Goal: Task Accomplishment & Management: Use online tool/utility

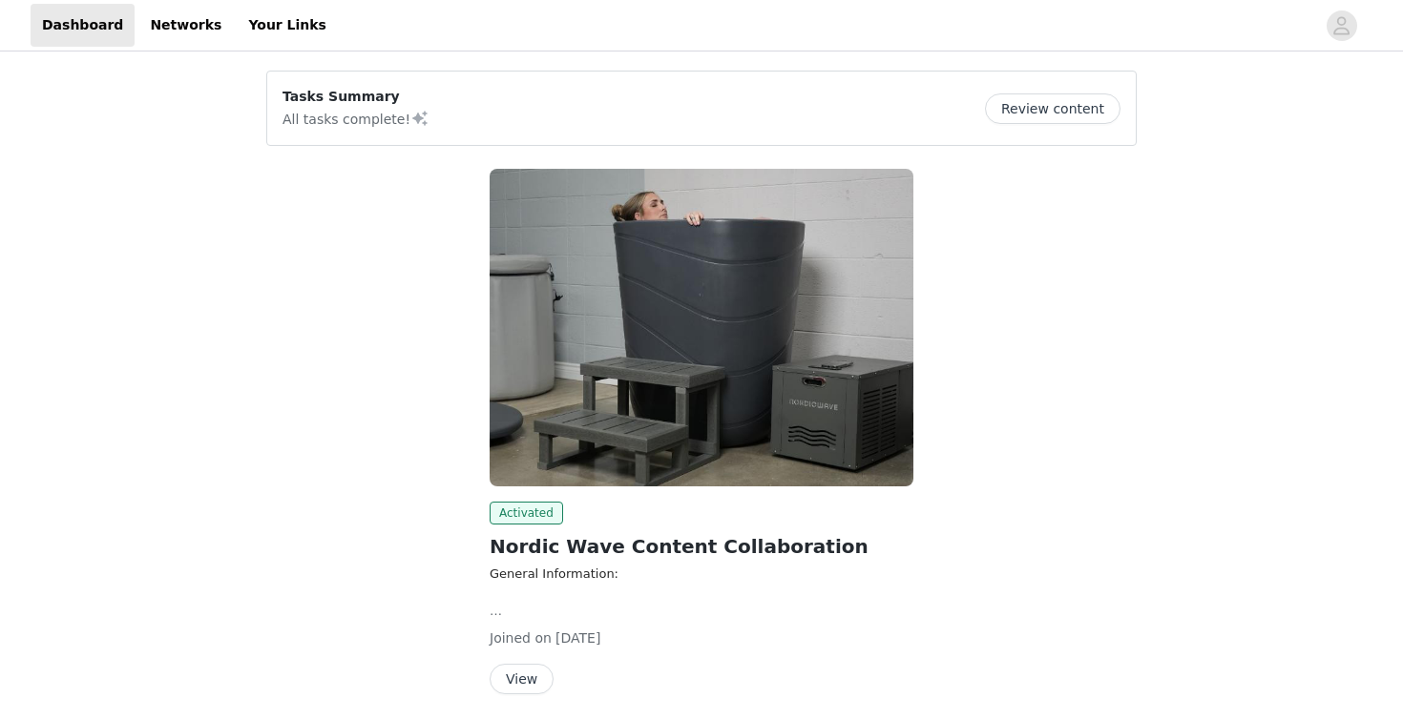
scroll to position [71, 0]
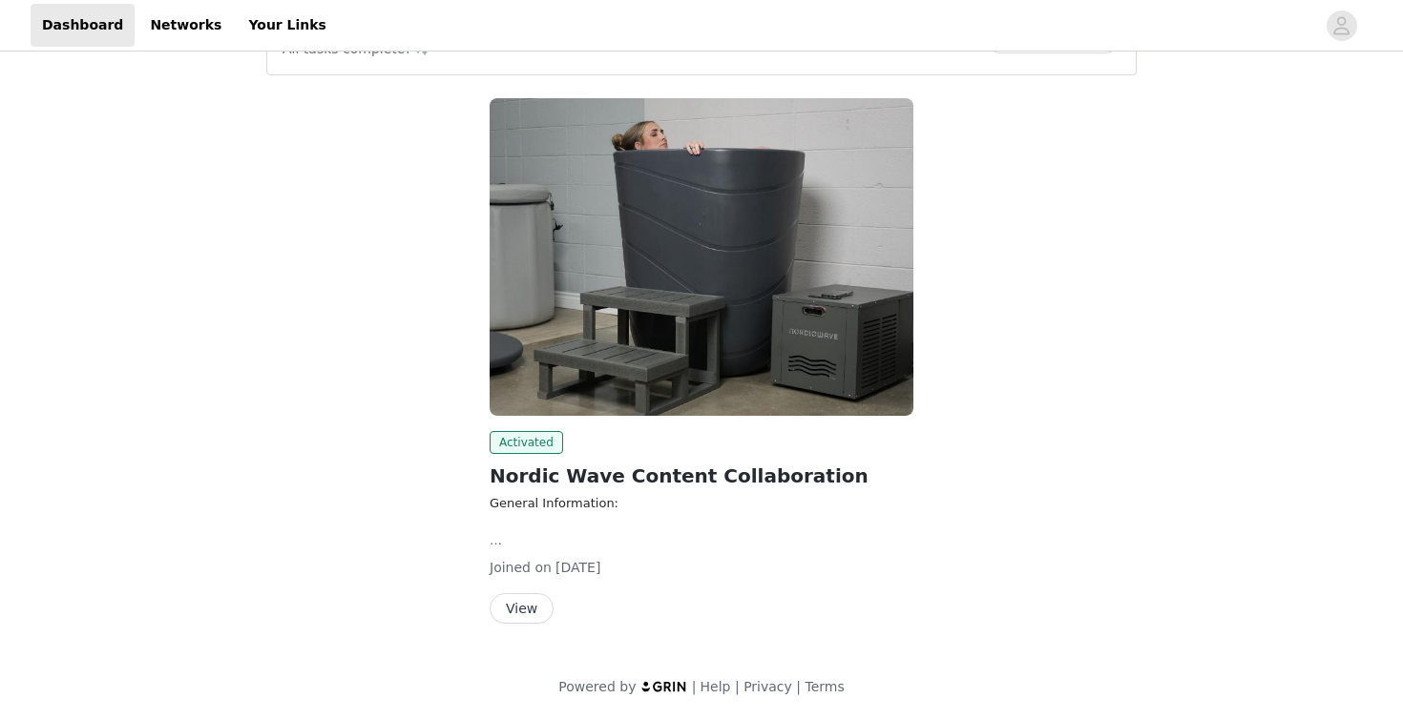
click at [529, 600] on button "View" at bounding box center [522, 609] width 64 height 31
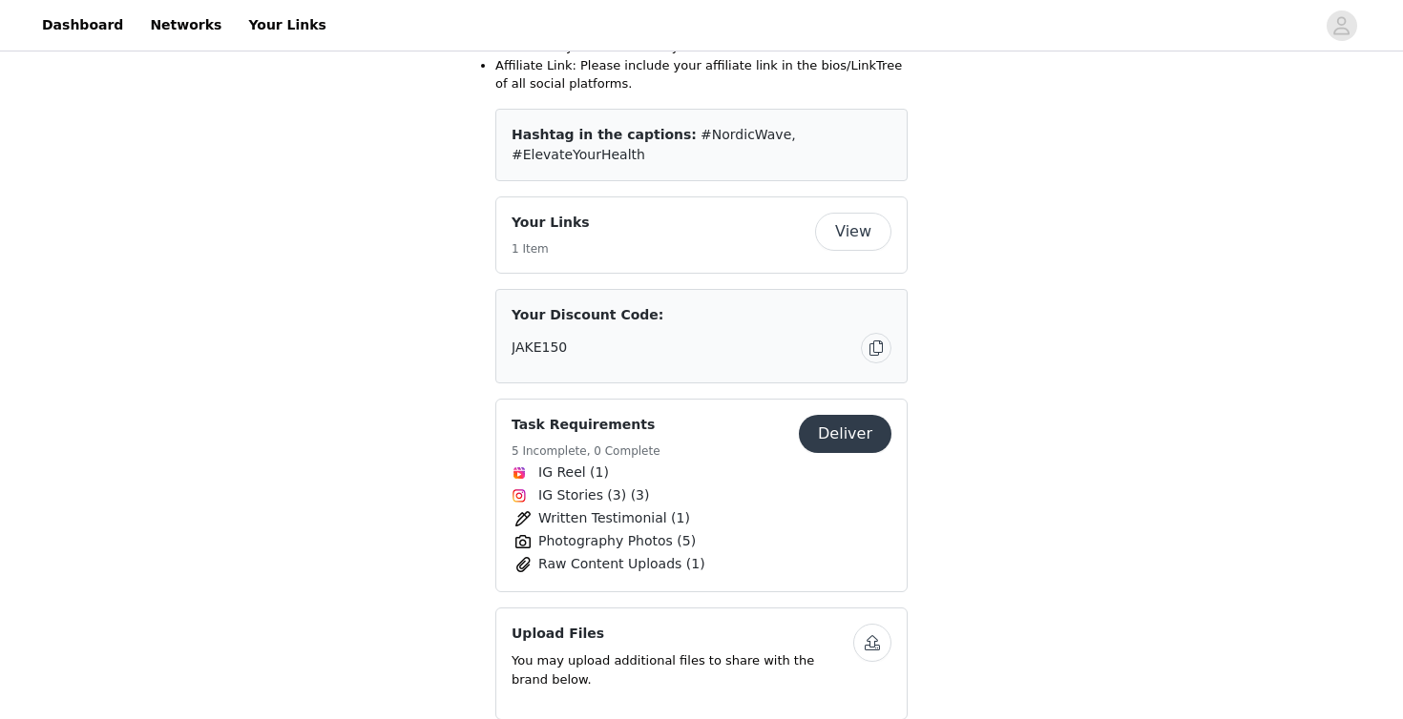
scroll to position [696, 0]
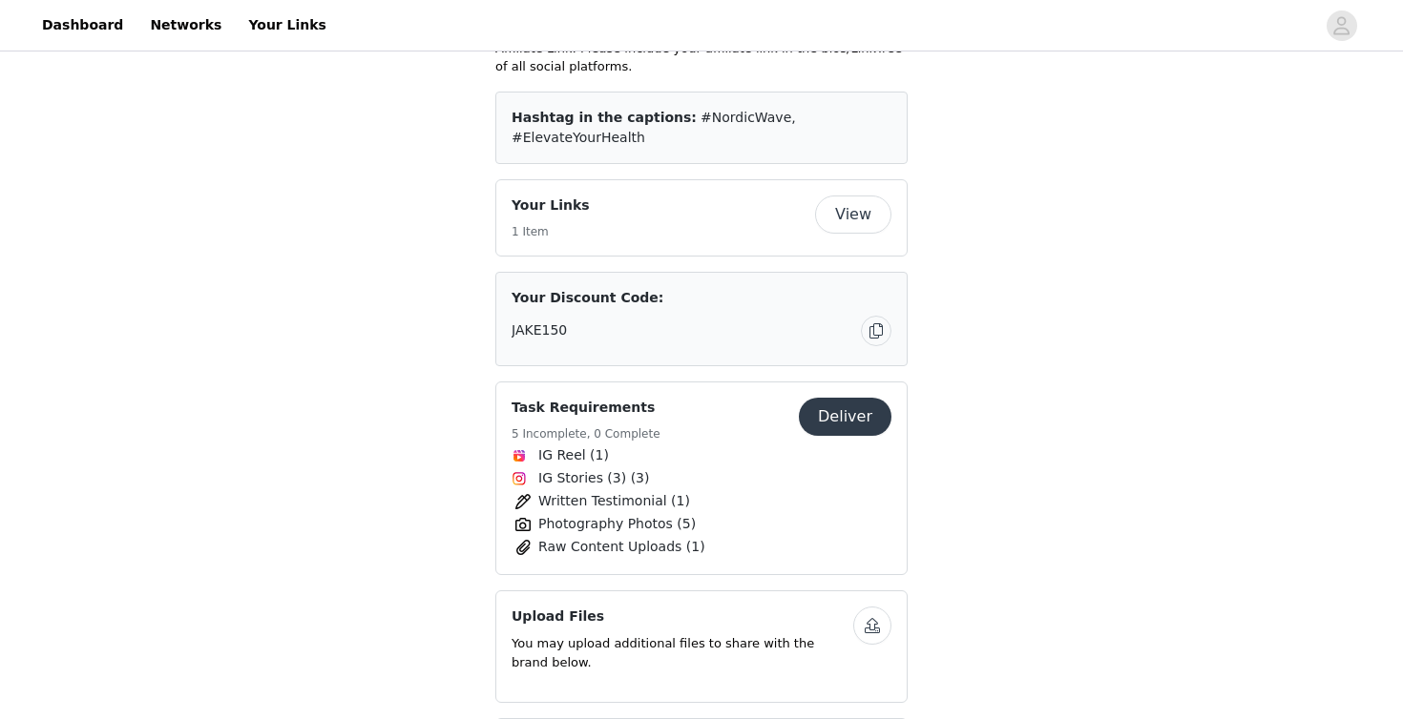
click at [857, 398] on button "Deliver" at bounding box center [845, 417] width 93 height 38
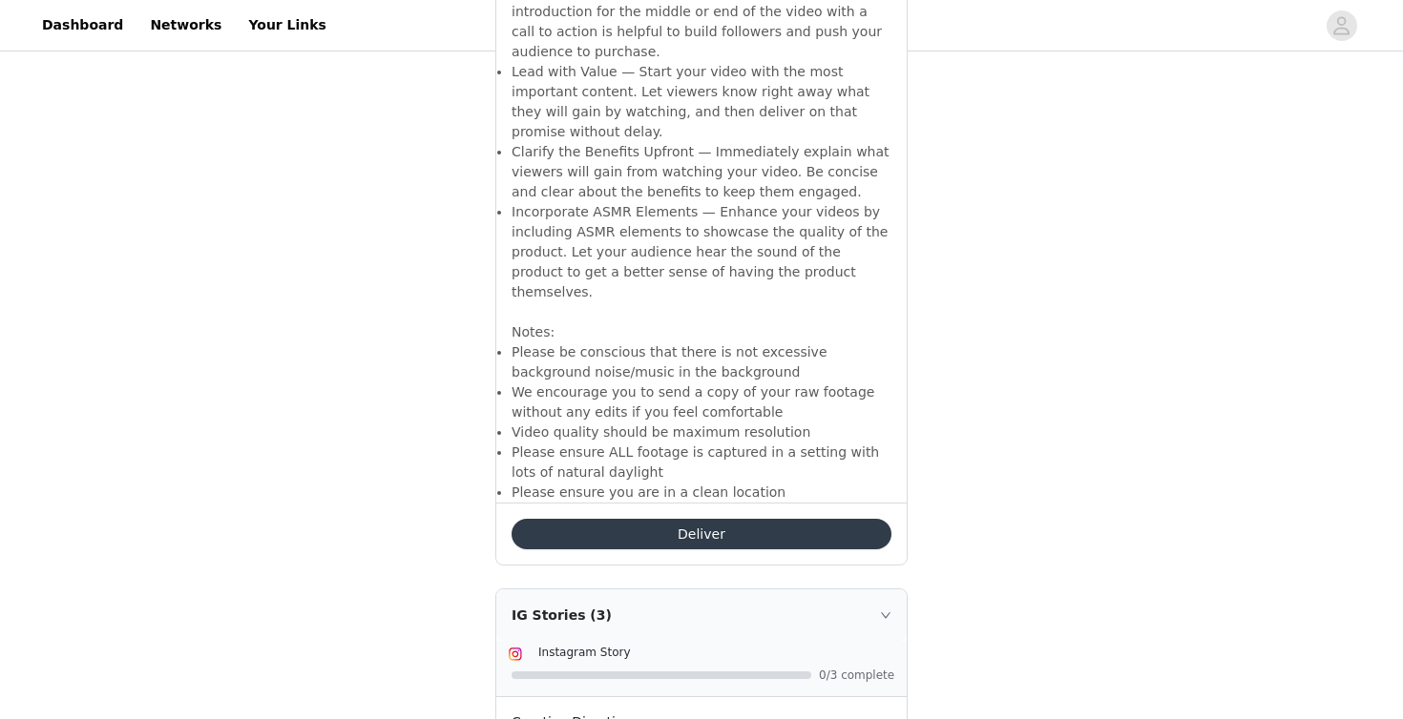
scroll to position [4156, 0]
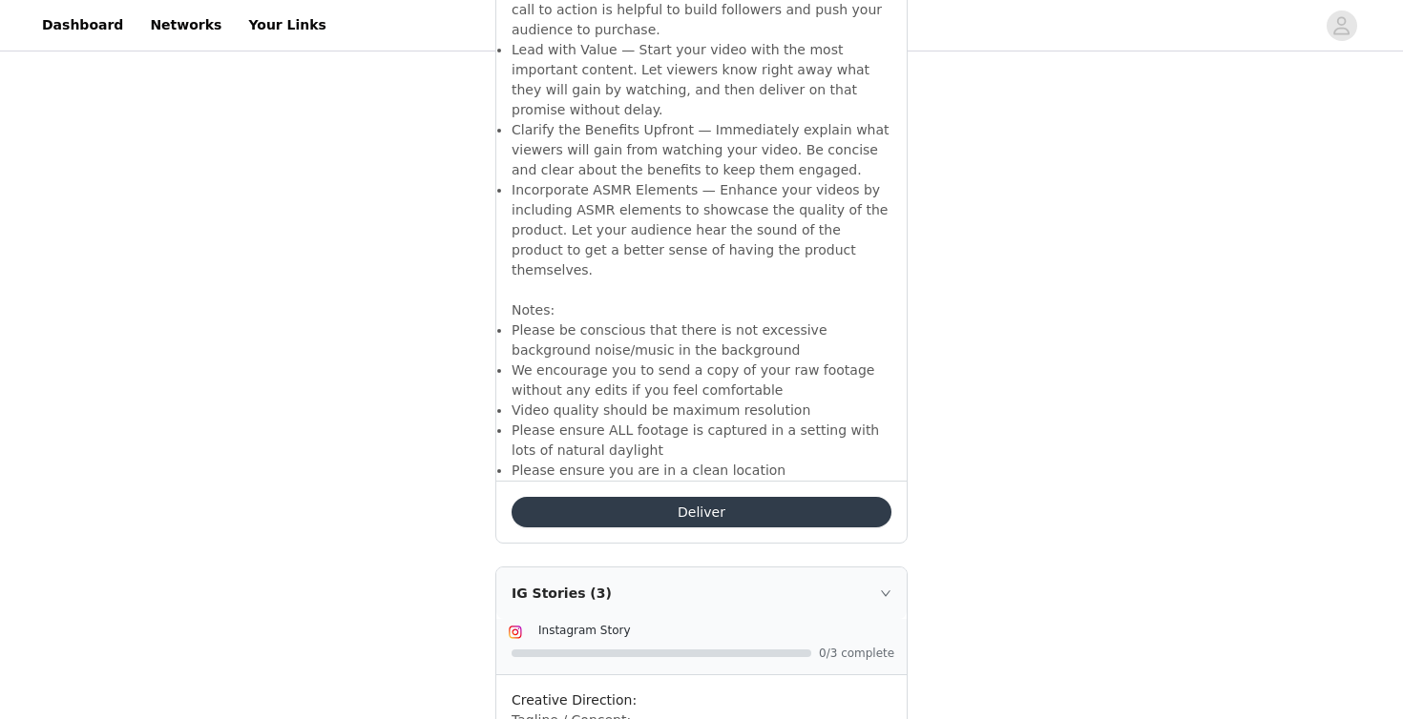
click at [820, 497] on button "Deliver" at bounding box center [701, 512] width 380 height 31
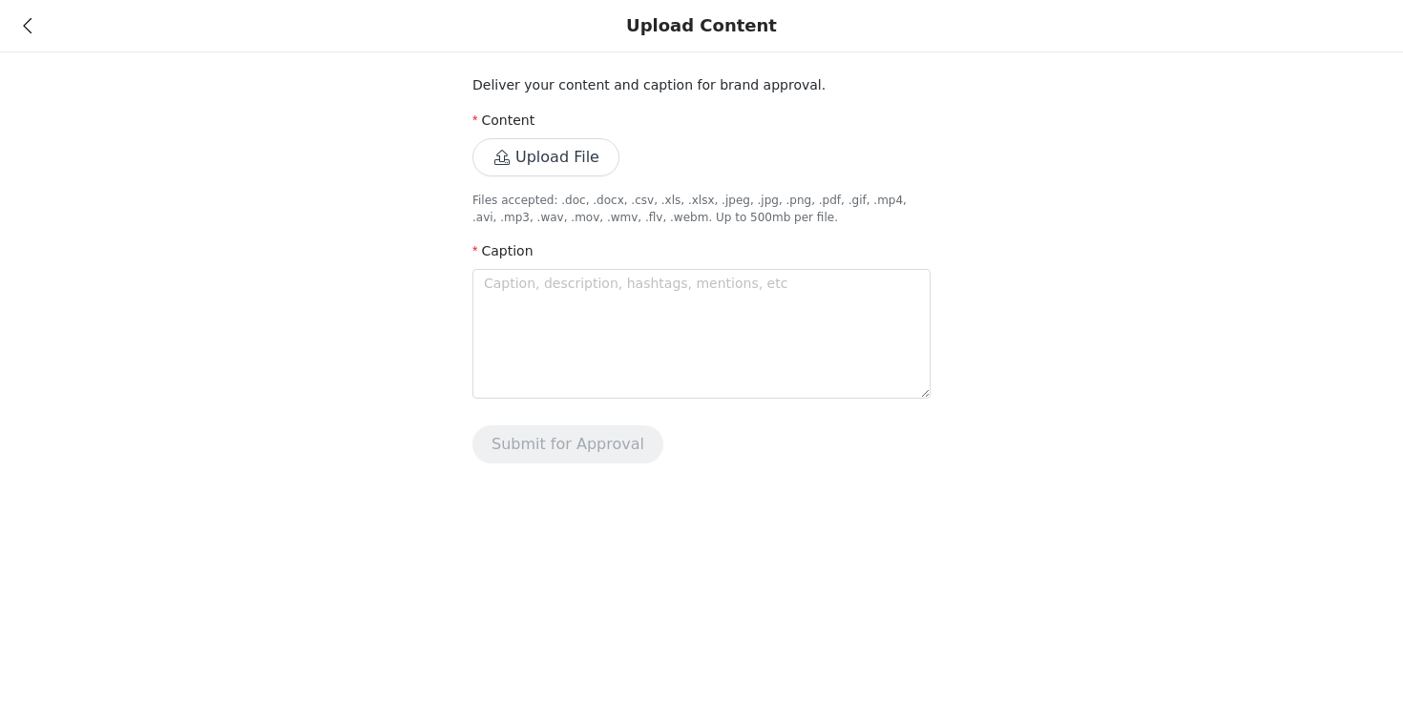
click at [26, 25] on icon at bounding box center [27, 25] width 9 height 13
